Goal: Task Accomplishment & Management: Use online tool/utility

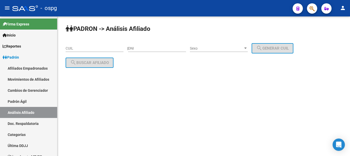
click at [93, 48] on div "CUIL" at bounding box center [95, 47] width 58 height 10
click at [93, 47] on input "CUIL" at bounding box center [95, 48] width 58 height 4
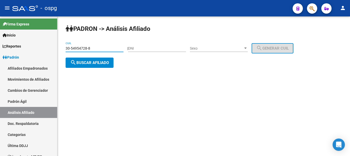
click at [90, 60] on span "search Buscar afiliado" at bounding box center [89, 62] width 39 height 5
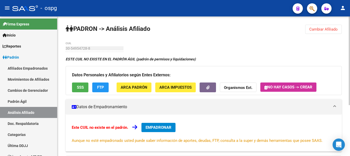
click at [138, 65] on div "ESTE CUIL NO EXISTE EN EL [PERSON_NAME] ÁGIL ([PERSON_NAME] de permisos y liqui…" at bounding box center [204, 139] width 276 height 167
click at [101, 87] on span "FTP" at bounding box center [100, 87] width 7 height 5
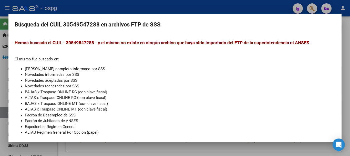
click at [109, 4] on div at bounding box center [175, 78] width 350 height 156
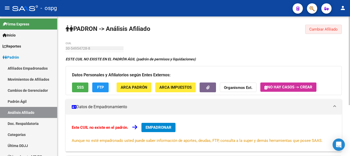
drag, startPoint x: 324, startPoint y: 31, endPoint x: 113, endPoint y: 33, distance: 211.5
click at [320, 31] on span "Cambiar Afiliado" at bounding box center [323, 29] width 28 height 5
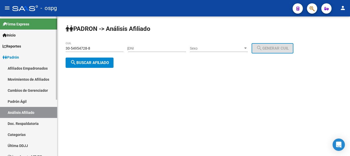
drag, startPoint x: 100, startPoint y: 46, endPoint x: 0, endPoint y: 40, distance: 99.9
click at [0, 40] on mat-sidenav-container "Firma Express Inicio Instructivos Contacto OS Reportes Ingresos Devengados Anál…" at bounding box center [175, 85] width 350 height 139
drag, startPoint x: 89, startPoint y: 49, endPoint x: 23, endPoint y: 41, distance: 66.7
click at [23, 41] on mat-sidenav-container "Firma Express Inicio Instructivos Contacto OS Reportes Ingresos Devengados Anál…" at bounding box center [175, 85] width 350 height 139
paste input "20-21100504-2"
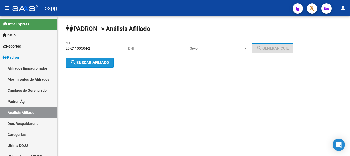
click at [94, 62] on span "search Buscar afiliado" at bounding box center [89, 62] width 39 height 5
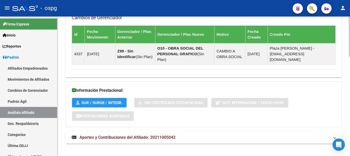
click at [133, 135] on span "Aportes y Contribuciones del Afiliado: 20211005042" at bounding box center [127, 137] width 96 height 5
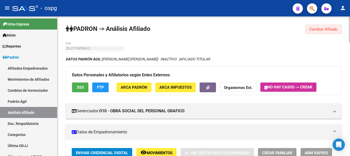
click at [323, 29] on span "Cambiar Afiliado" at bounding box center [323, 29] width 28 height 5
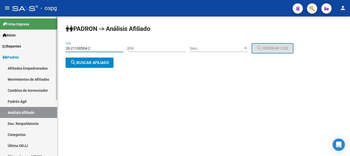
drag, startPoint x: 114, startPoint y: 48, endPoint x: 0, endPoint y: 53, distance: 114.2
click at [0, 53] on mat-sidenav-container "Firma Express Inicio Instructivos Contacto OS Reportes Ingresos Devengados Anál…" at bounding box center [175, 85] width 350 height 139
paste input "14525454-0"
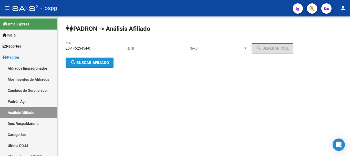
click at [83, 66] on button "search Buscar afiliado" at bounding box center [90, 62] width 48 height 10
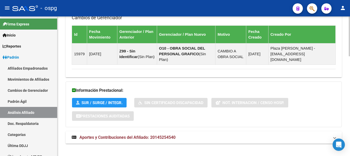
click at [144, 135] on span "Aportes y Contribuciones del Afiliado: 20145254540" at bounding box center [127, 137] width 96 height 5
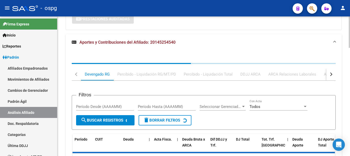
scroll to position [481, 0]
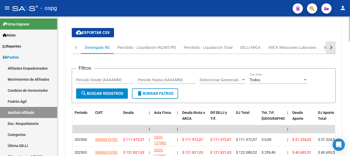
click at [328, 41] on button "button" at bounding box center [331, 47] width 9 height 12
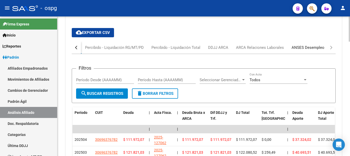
click at [311, 45] on div "ANSES Desempleo" at bounding box center [308, 48] width 33 height 6
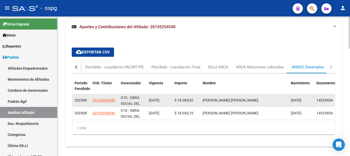
scroll to position [465, 0]
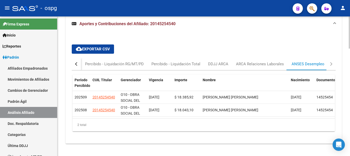
click at [175, 43] on div "cloud_download Exportar CSV Devengado RG Percibido - Liquidación RG/MT/PD Perci…" at bounding box center [204, 87] width 264 height 95
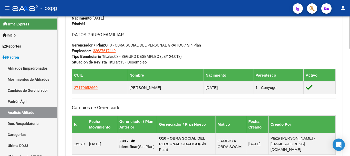
scroll to position [234, 0]
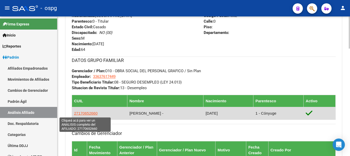
click at [84, 113] on span "27170652660" at bounding box center [86, 113] width 24 height 4
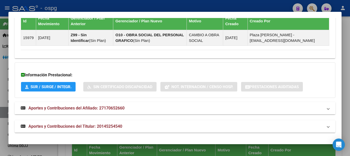
click at [175, 108] on mat-panel-title "Aportes y Contribuciones del Afiliado: 27170652660" at bounding box center [172, 108] width 303 height 6
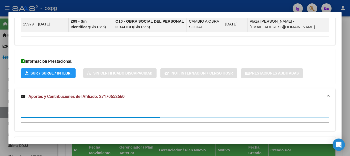
scroll to position [373, 0]
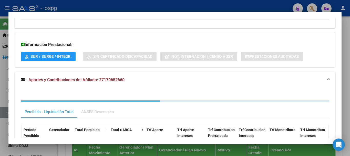
click at [87, 107] on div "Percibido - Liquidación Total ANSES Desempleo Período Percibido Gerenciador Tot…" at bounding box center [175, 132] width 309 height 64
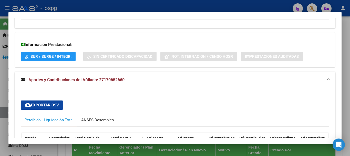
click at [85, 121] on div "ANSES Desempleo" at bounding box center [97, 120] width 33 height 6
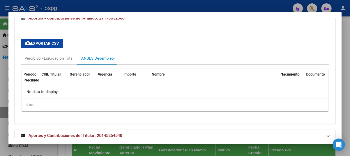
scroll to position [443, 0]
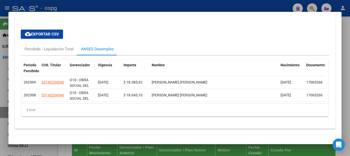
drag, startPoint x: 108, startPoint y: 1, endPoint x: 118, endPoint y: 11, distance: 14.1
click at [108, 1] on div at bounding box center [175, 78] width 350 height 156
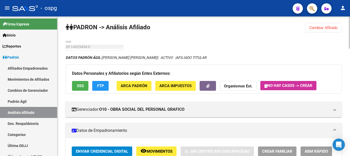
scroll to position [0, 0]
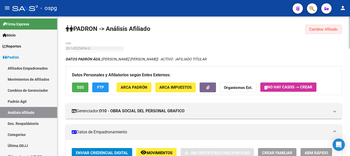
click at [309, 27] on button "Cambiar Afiliado" at bounding box center [323, 29] width 37 height 9
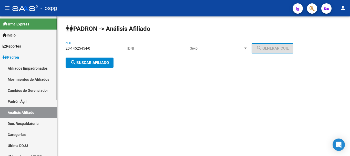
drag, startPoint x: 112, startPoint y: 47, endPoint x: 34, endPoint y: 50, distance: 78.8
click at [34, 50] on mat-sidenav-container "Firma Express Inicio Instructivos Contacto OS Reportes Ingresos Devengados Anál…" at bounding box center [175, 85] width 350 height 139
paste input "45033436-8"
type input "20-45033436-8"
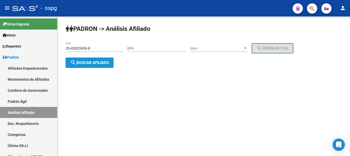
click at [87, 62] on span "search Buscar afiliado" at bounding box center [89, 62] width 39 height 5
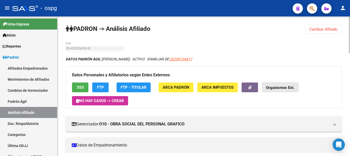
click at [262, 86] on button "Organismos Ext." at bounding box center [280, 86] width 37 height 9
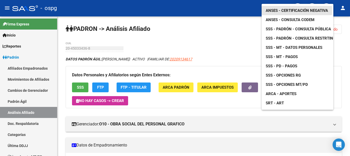
click at [292, 8] on span "ANSES - Certificación Negativa" at bounding box center [297, 10] width 62 height 5
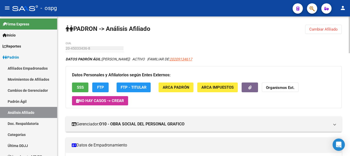
click at [303, 68] on div "Datos Personales y Afiliatorios según Entes Externos: SSS FTP FTP - Titular ARC…" at bounding box center [204, 87] width 276 height 42
click at [256, 85] on button "button" at bounding box center [250, 86] width 16 height 9
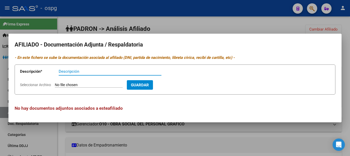
click at [203, 32] on div at bounding box center [175, 78] width 350 height 156
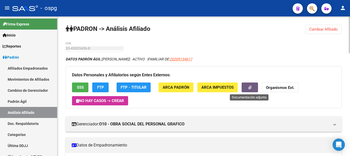
click at [243, 86] on button "button" at bounding box center [250, 86] width 16 height 9
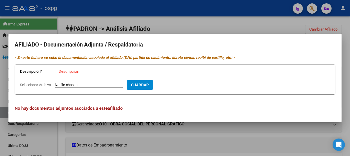
click at [187, 24] on div at bounding box center [175, 78] width 350 height 156
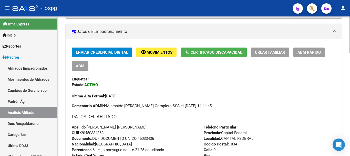
scroll to position [103, 0]
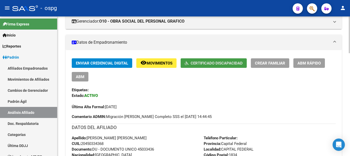
click at [225, 65] on span "Certificado Discapacidad" at bounding box center [217, 63] width 52 height 5
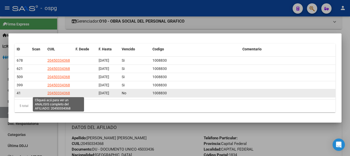
drag, startPoint x: 62, startPoint y: 60, endPoint x: 57, endPoint y: 92, distance: 32.5
click at [58, 92] on datatable-scroller "678 20450334368 [DATE] Si 1008830 621 20450334368 [DATE] Si 1008830 509 2045033…" at bounding box center [175, 76] width 321 height 41
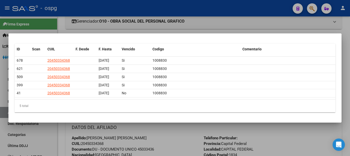
click at [117, 107] on div "5 total" at bounding box center [175, 105] width 321 height 13
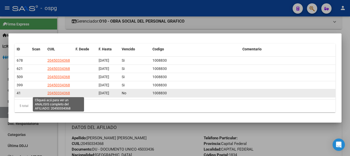
click at [64, 92] on span "20450334368" at bounding box center [58, 93] width 23 height 4
type textarea "20450334368"
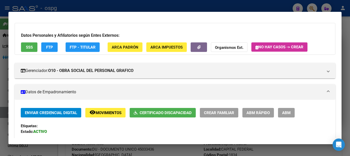
scroll to position [0, 0]
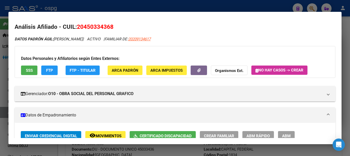
click at [176, 8] on div at bounding box center [175, 78] width 350 height 156
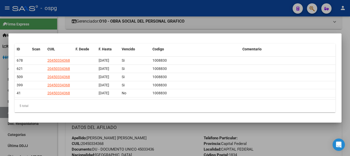
click at [209, 30] on div at bounding box center [175, 78] width 350 height 156
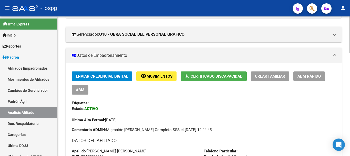
scroll to position [51, 0]
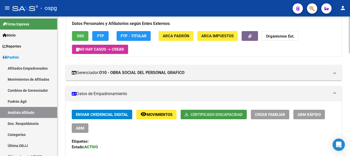
click at [235, 117] on button "Certificado Discapacidad" at bounding box center [214, 113] width 66 height 9
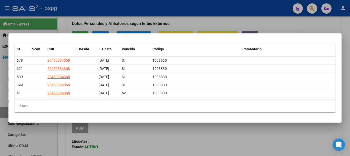
click at [175, 12] on div at bounding box center [175, 78] width 350 height 156
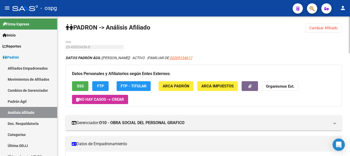
scroll to position [0, 0]
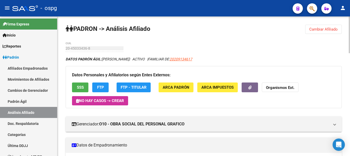
drag, startPoint x: 249, startPoint y: 89, endPoint x: 260, endPoint y: 34, distance: 56.5
click at [252, 86] on button "button" at bounding box center [250, 86] width 16 height 9
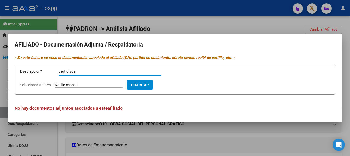
type input "cert disca"
click at [19, 85] on form "Descripción * cert disca Descripción Seleccionar Archivo Guardar" at bounding box center [175, 79] width 321 height 30
click at [35, 85] on span "Seleccionar Archivo" at bounding box center [35, 85] width 31 height 4
click at [55, 85] on input "Seleccionar Archivo" at bounding box center [89, 85] width 68 height 5
type input "C:\fakepath\cert disca.pdf"
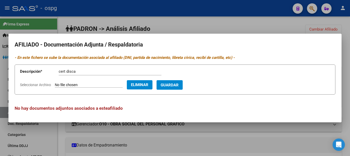
click at [179, 87] on span "Guardar" at bounding box center [170, 85] width 18 height 5
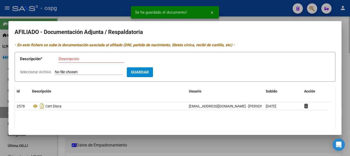
click at [268, 18] on div at bounding box center [175, 78] width 350 height 156
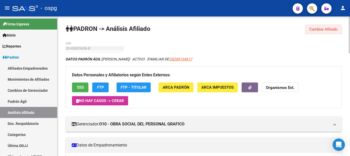
drag, startPoint x: 317, startPoint y: 28, endPoint x: 160, endPoint y: 41, distance: 157.6
click at [316, 28] on span "Cambiar Afiliado" at bounding box center [323, 29] width 28 height 5
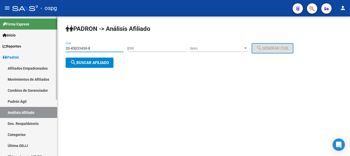
drag, startPoint x: 104, startPoint y: 49, endPoint x: 0, endPoint y: 29, distance: 106.4
click at [5, 49] on mat-sidenav-container "Firma Express Inicio Instructivos Contacto OS Reportes Ingresos Devengados Anál…" at bounding box center [175, 85] width 350 height 139
paste input "7-06525891-4"
type input "27-06525891-4"
click at [83, 59] on button "search Buscar afiliado" at bounding box center [90, 62] width 48 height 10
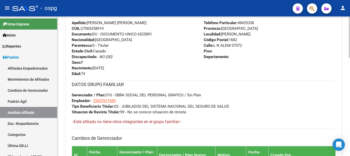
scroll to position [330, 0]
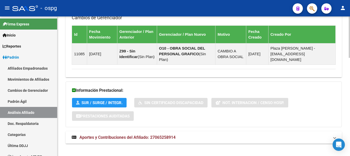
click at [173, 134] on strong "Aportes y Contribuciones del Afiliado: 27065258914" at bounding box center [124, 137] width 104 height 6
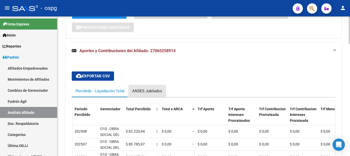
click at [153, 85] on div "ANSES Jubilados" at bounding box center [147, 91] width 38 height 12
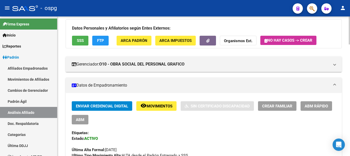
scroll to position [0, 0]
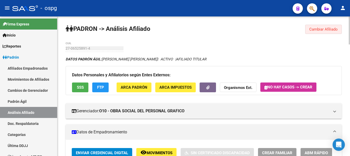
click at [328, 29] on span "Cambiar Afiliado" at bounding box center [323, 29] width 28 height 5
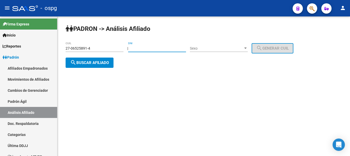
click at [177, 49] on input "DNI" at bounding box center [157, 48] width 58 height 4
paste input "45736232"
type input "45736232"
click at [210, 47] on span "Sexo" at bounding box center [216, 48] width 53 height 4
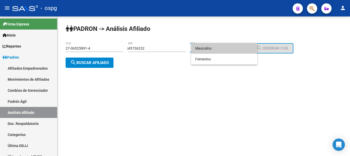
click at [210, 47] on span "Masculino" at bounding box center [224, 48] width 58 height 11
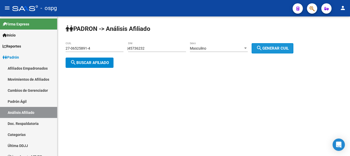
click at [293, 45] on button "search Generar CUIL" at bounding box center [273, 48] width 42 height 10
type input "20-45736232-4"
click at [104, 63] on span "search Buscar afiliado" at bounding box center [89, 62] width 39 height 5
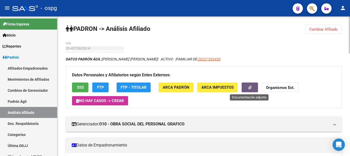
click at [249, 88] on icon "button" at bounding box center [249, 87] width 3 height 4
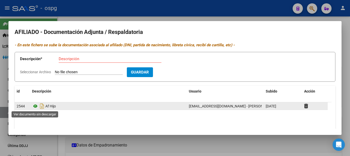
click at [37, 105] on icon at bounding box center [35, 106] width 7 height 6
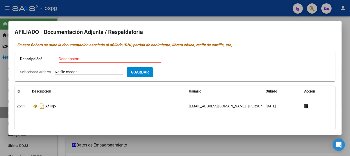
click at [42, 71] on span "Seleccionar Archivo" at bounding box center [35, 72] width 31 height 4
click at [55, 71] on input "Seleccionar Archivo" at bounding box center [89, 72] width 68 height 5
type input "C:\fakepath\DDJJgomez (1).pdf"
click at [99, 59] on input "Descripción" at bounding box center [110, 58] width 103 height 5
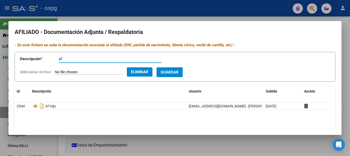
type input "af"
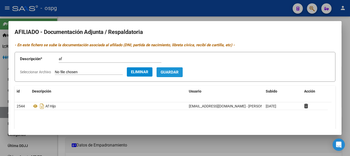
click at [178, 74] on span "Guardar" at bounding box center [170, 72] width 18 height 5
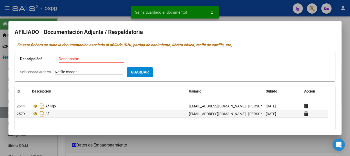
click at [90, 17] on div at bounding box center [175, 78] width 350 height 156
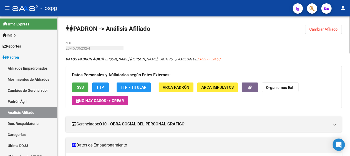
drag, startPoint x: 336, startPoint y: 30, endPoint x: 260, endPoint y: 23, distance: 77.0
click at [336, 30] on span "Cambiar Afiliado" at bounding box center [323, 29] width 28 height 5
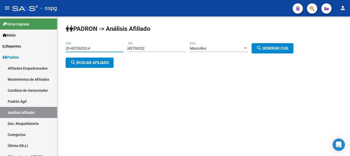
drag, startPoint x: 108, startPoint y: 47, endPoint x: 60, endPoint y: 47, distance: 47.9
click at [60, 47] on div "[PERSON_NAME] -> Análisis Afiliado 20-45736232-4 CUIL | 45736232 DNI Masculino …" at bounding box center [203, 50] width 293 height 68
paste input "7-37558548-6"
type input "27-37558548-6"
click at [88, 62] on span "search Buscar afiliado" at bounding box center [89, 62] width 39 height 5
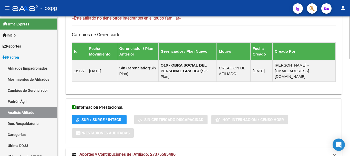
scroll to position [320, 0]
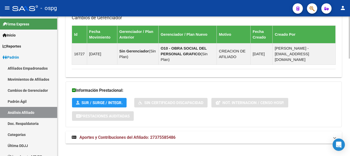
click at [152, 135] on span "Aportes y Contribuciones del Afiliado: 27375585486" at bounding box center [127, 137] width 96 height 5
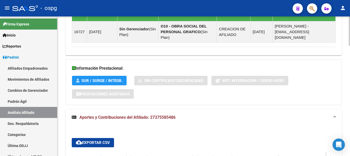
scroll to position [397, 0]
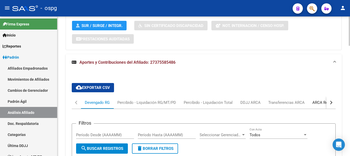
click at [317, 99] on div "ARCA Relaciones Laborales" at bounding box center [337, 102] width 56 height 12
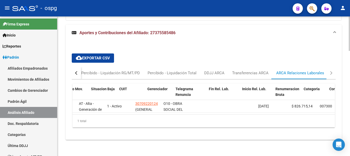
scroll to position [0, 0]
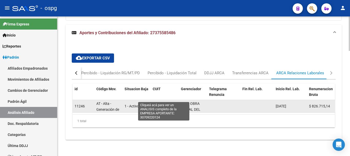
drag, startPoint x: 153, startPoint y: 95, endPoint x: 175, endPoint y: 97, distance: 22.4
click at [175, 100] on div "30709220124 (GENERAL PLASTIC CORP S. A.)" at bounding box center [165, 105] width 24 height 11
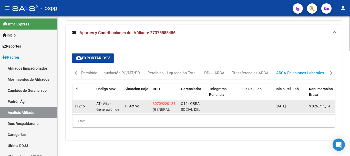
copy span "30709220124"
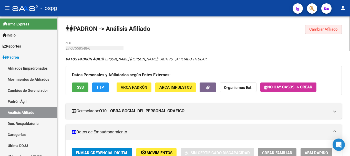
click at [315, 31] on span "Cambiar Afiliado" at bounding box center [323, 29] width 28 height 5
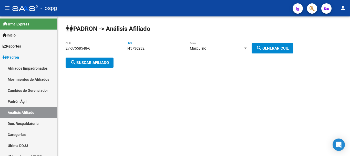
drag, startPoint x: 139, startPoint y: 53, endPoint x: 123, endPoint y: 52, distance: 16.9
click at [123, 52] on app-analisis-afiliado "[PERSON_NAME] -> Análisis Afiliado 27-37558548-6 CUIL | 45736232 DNI Masculino …" at bounding box center [182, 55] width 232 height 18
type input "44300984"
click at [215, 44] on div "Masculino Sexo" at bounding box center [219, 47] width 58 height 10
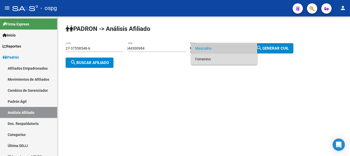
click at [213, 54] on span "Femenino" at bounding box center [224, 59] width 58 height 11
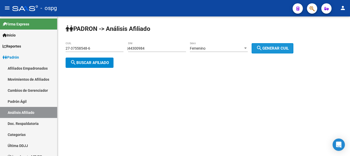
click at [263, 46] on mat-icon "search" at bounding box center [259, 48] width 6 height 6
type input "27-44300984-7"
click at [95, 63] on span "search Buscar afiliado" at bounding box center [89, 62] width 39 height 5
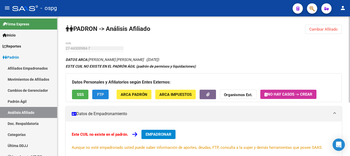
click at [101, 91] on button "FTP" at bounding box center [100, 93] width 16 height 9
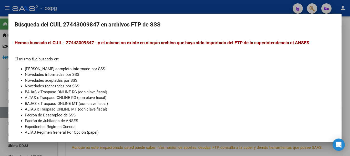
drag, startPoint x: 179, startPoint y: 17, endPoint x: 182, endPoint y: 11, distance: 7.5
click at [180, 15] on mat-dialog-container "Búsqueda del CUIL 27443009847 en archivos FTP de SSS Hemos buscado el CUIL - 27…" at bounding box center [174, 78] width 333 height 128
click at [182, 11] on div at bounding box center [175, 78] width 350 height 156
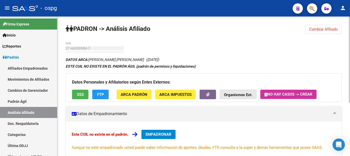
click at [228, 94] on strong "Organismos Ext." at bounding box center [238, 94] width 28 height 5
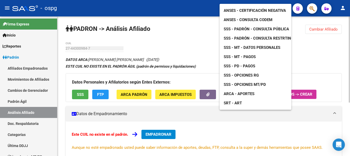
drag, startPoint x: 80, startPoint y: 46, endPoint x: 77, endPoint y: 48, distance: 3.8
click at [80, 46] on div at bounding box center [175, 78] width 350 height 156
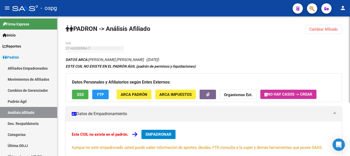
drag, startPoint x: 315, startPoint y: 30, endPoint x: 305, endPoint y: 32, distance: 10.1
click at [316, 30] on span "Cambiar Afiliado" at bounding box center [323, 29] width 28 height 5
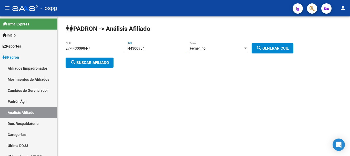
drag, startPoint x: 165, startPoint y: 49, endPoint x: 74, endPoint y: 52, distance: 90.8
click at [74, 52] on app-analisis-afiliado "[PERSON_NAME] -> Análisis Afiliado 27-44300984-7 CUIL | 44300984 DNI Femenino S…" at bounding box center [182, 55] width 232 height 18
type input "38832658"
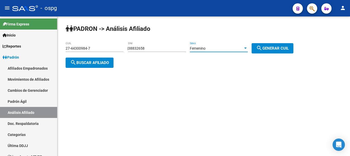
click at [206, 46] on span "Femenino" at bounding box center [198, 48] width 16 height 4
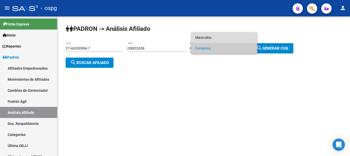
drag, startPoint x: 209, startPoint y: 40, endPoint x: 231, endPoint y: 45, distance: 22.5
click at [209, 40] on span "Masculino" at bounding box center [224, 37] width 58 height 11
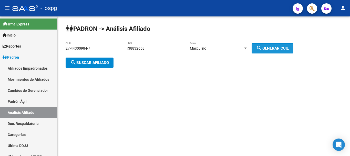
click at [263, 50] on mat-icon "search" at bounding box center [259, 48] width 6 height 6
type input "20-38832658-2"
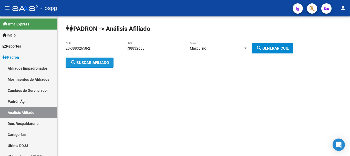
click at [98, 62] on span "search Buscar afiliado" at bounding box center [89, 62] width 39 height 5
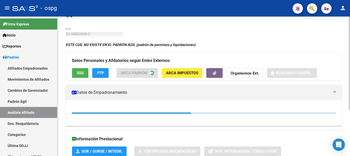
scroll to position [26, 0]
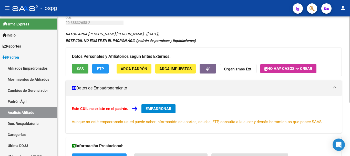
click at [99, 66] on button "FTP" at bounding box center [100, 68] width 16 height 9
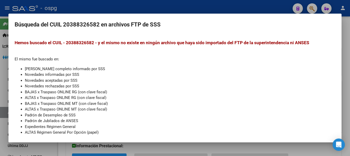
click at [143, 1] on div at bounding box center [175, 78] width 350 height 156
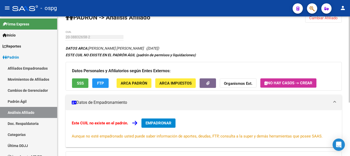
scroll to position [0, 0]
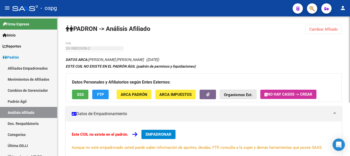
click at [241, 94] on strong "Organismos Ext." at bounding box center [238, 94] width 28 height 5
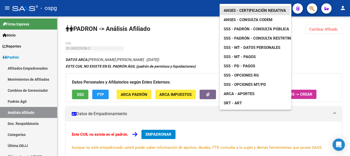
click at [259, 8] on span "ANSES - Certificación Negativa" at bounding box center [255, 10] width 62 height 5
